Goal: Understand process/instructions: Learn how to perform a task or action

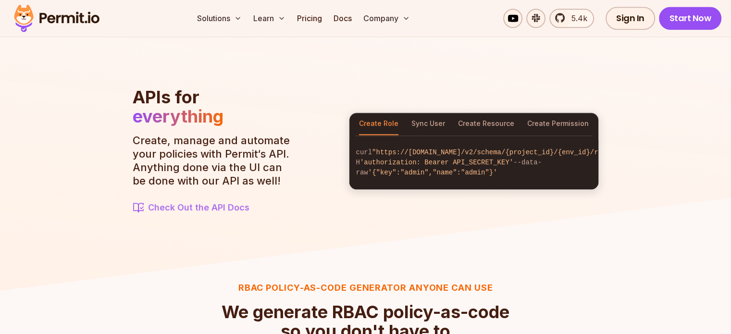
scroll to position [1060, 0]
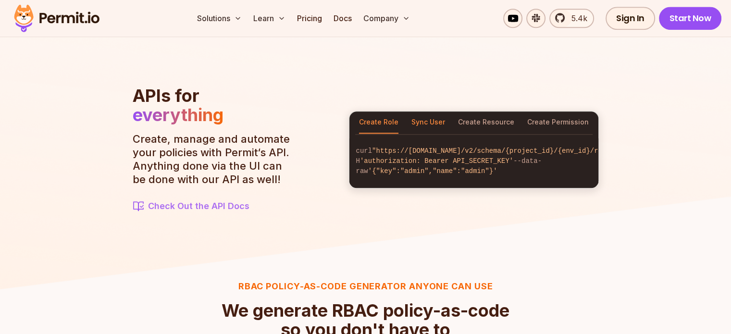
drag, startPoint x: 0, startPoint y: 0, endPoint x: 415, endPoint y: 119, distance: 431.8
click at [415, 119] on button "Sync User" at bounding box center [428, 122] width 34 height 22
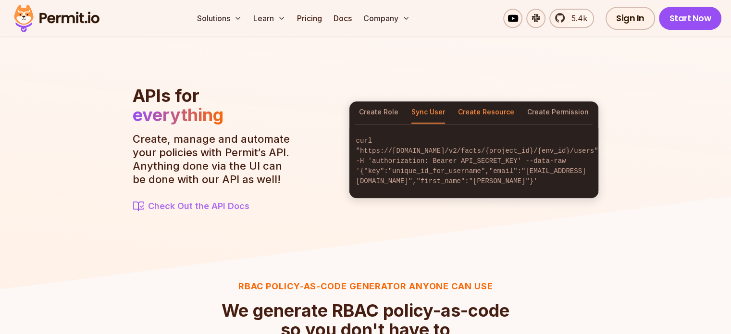
click at [467, 123] on button "Create Resource" at bounding box center [486, 112] width 56 height 22
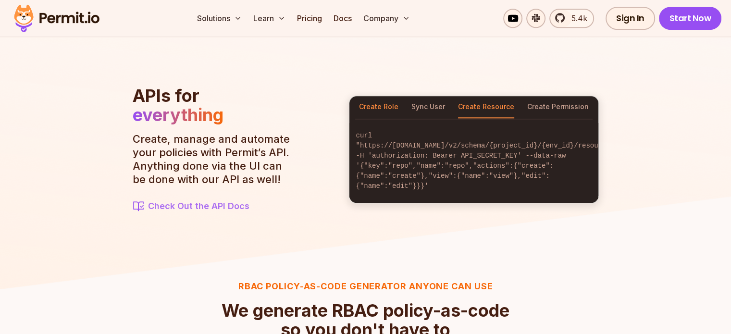
click at [377, 112] on button "Create Role" at bounding box center [378, 107] width 39 height 22
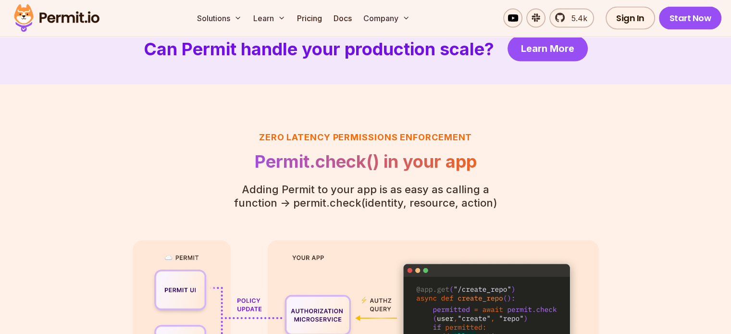
scroll to position [2028, 0]
click at [366, 166] on h2 "Permit.check() in your app" at bounding box center [365, 160] width 293 height 19
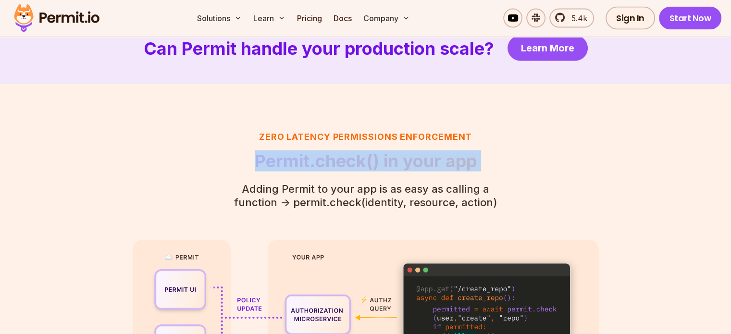
click at [366, 166] on h2 "Permit.check() in your app" at bounding box center [365, 160] width 293 height 19
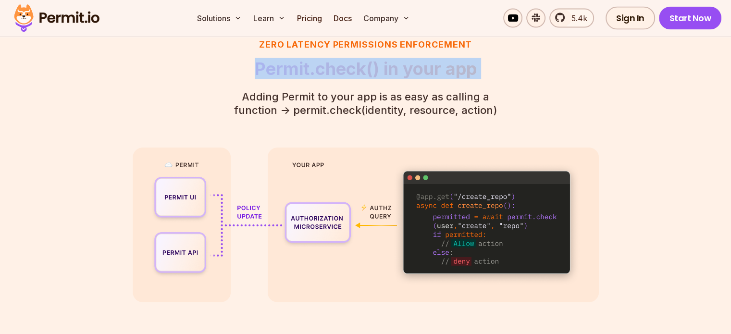
scroll to position [2119, 0]
